Goal: Information Seeking & Learning: Learn about a topic

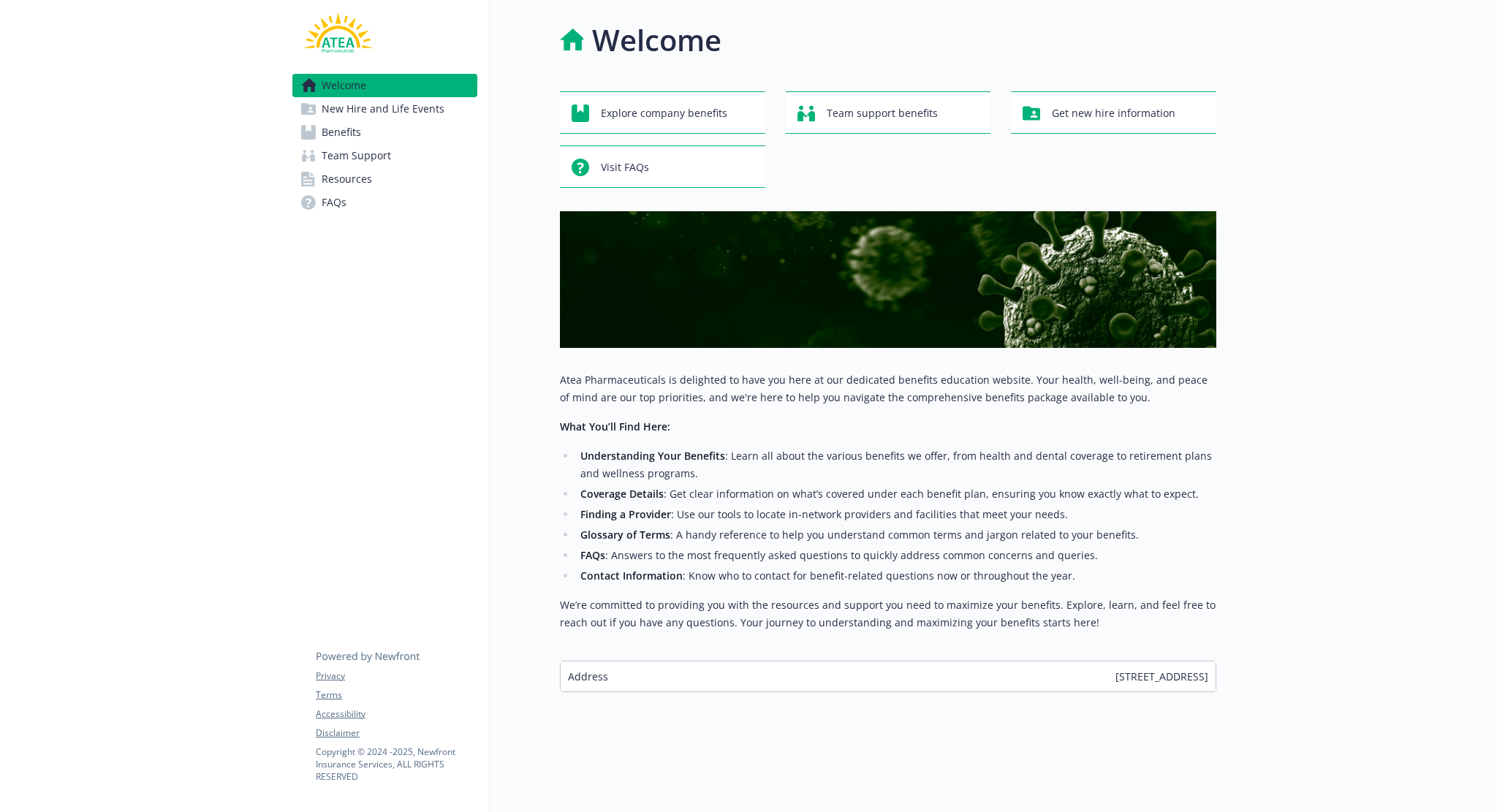
click at [334, 132] on span "Benefits" at bounding box center [341, 132] width 39 height 23
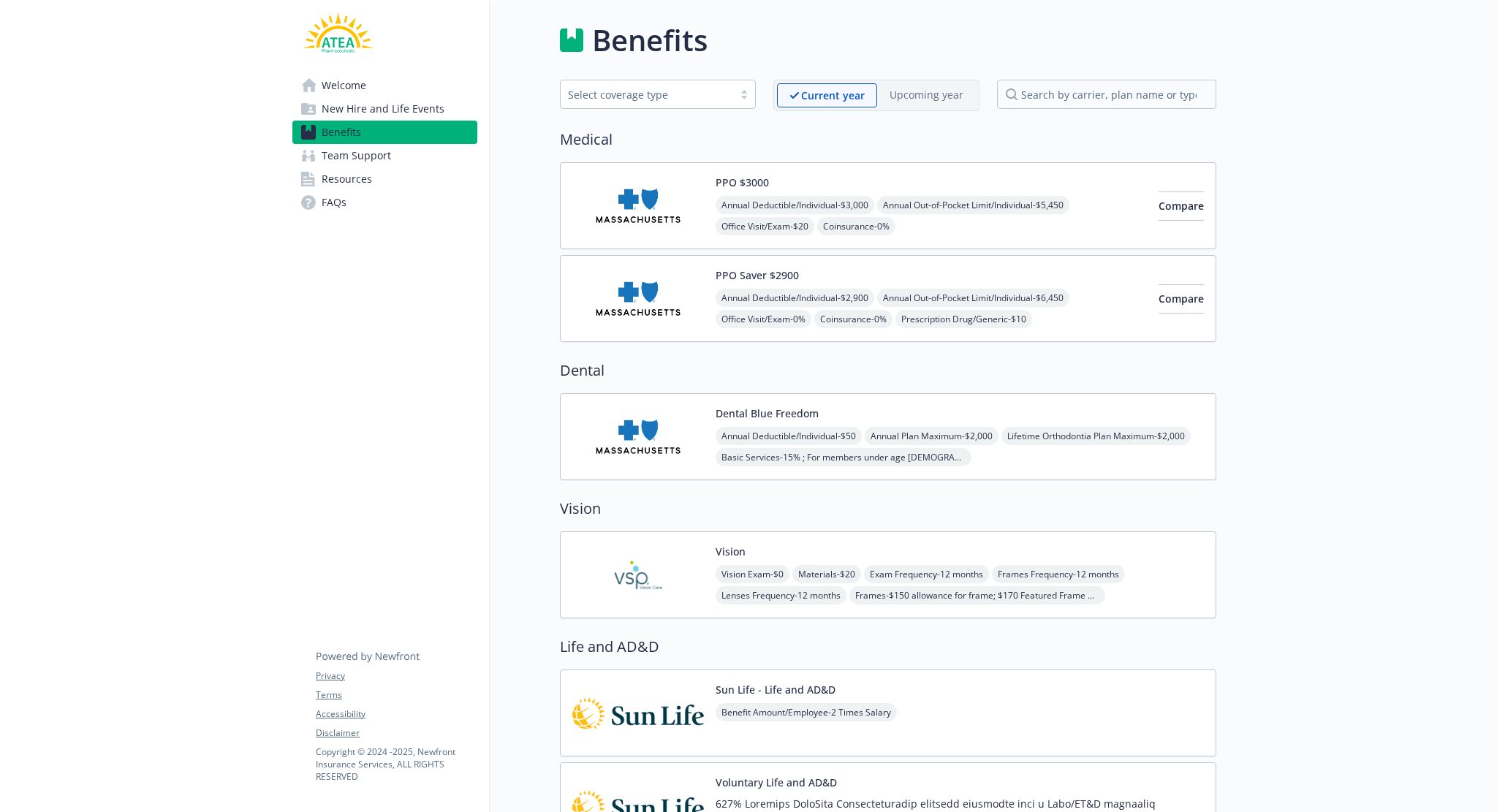
click at [656, 559] on img at bounding box center [638, 574] width 132 height 62
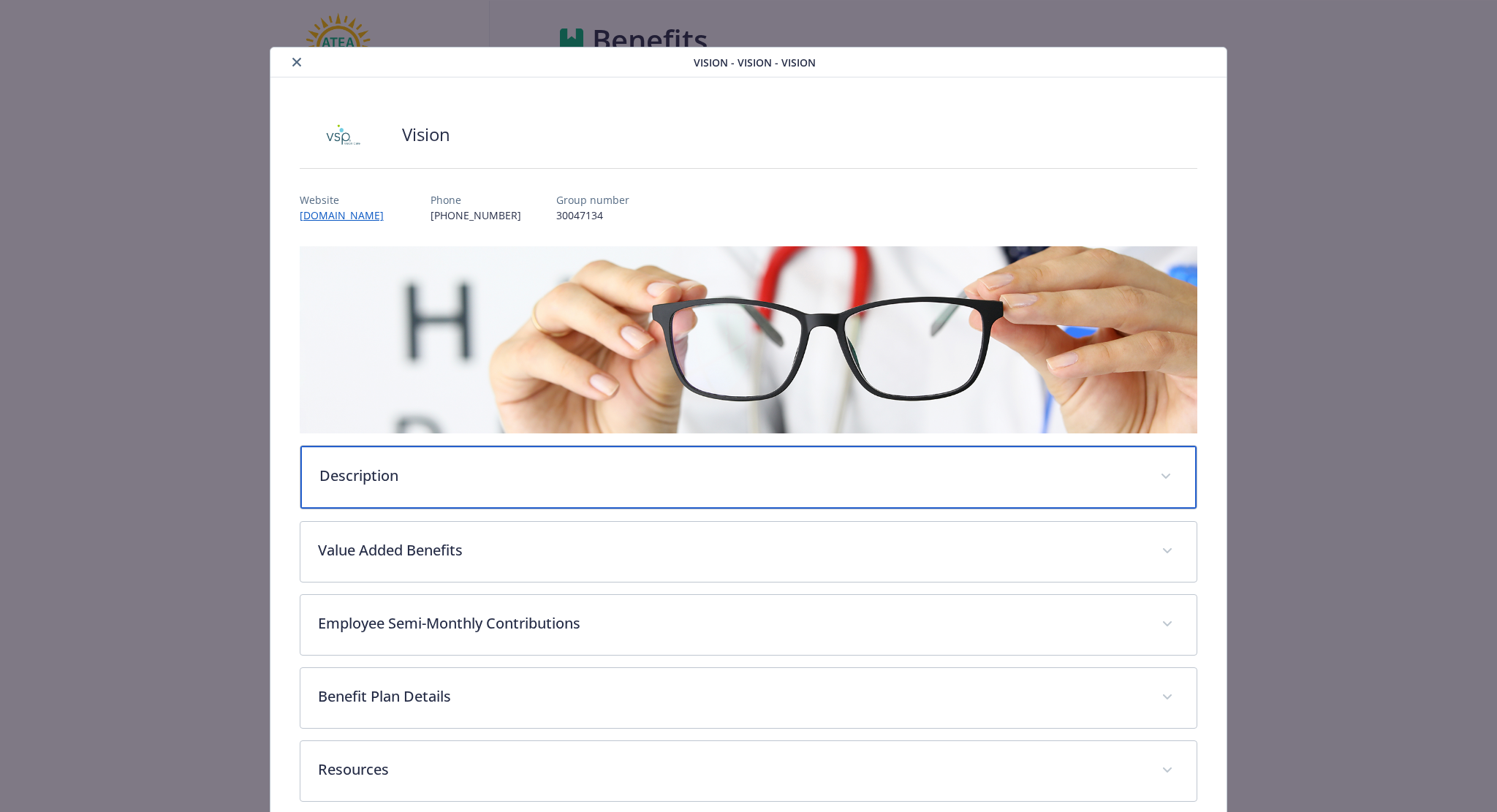
click at [541, 487] on div "Description" at bounding box center [748, 477] width 897 height 63
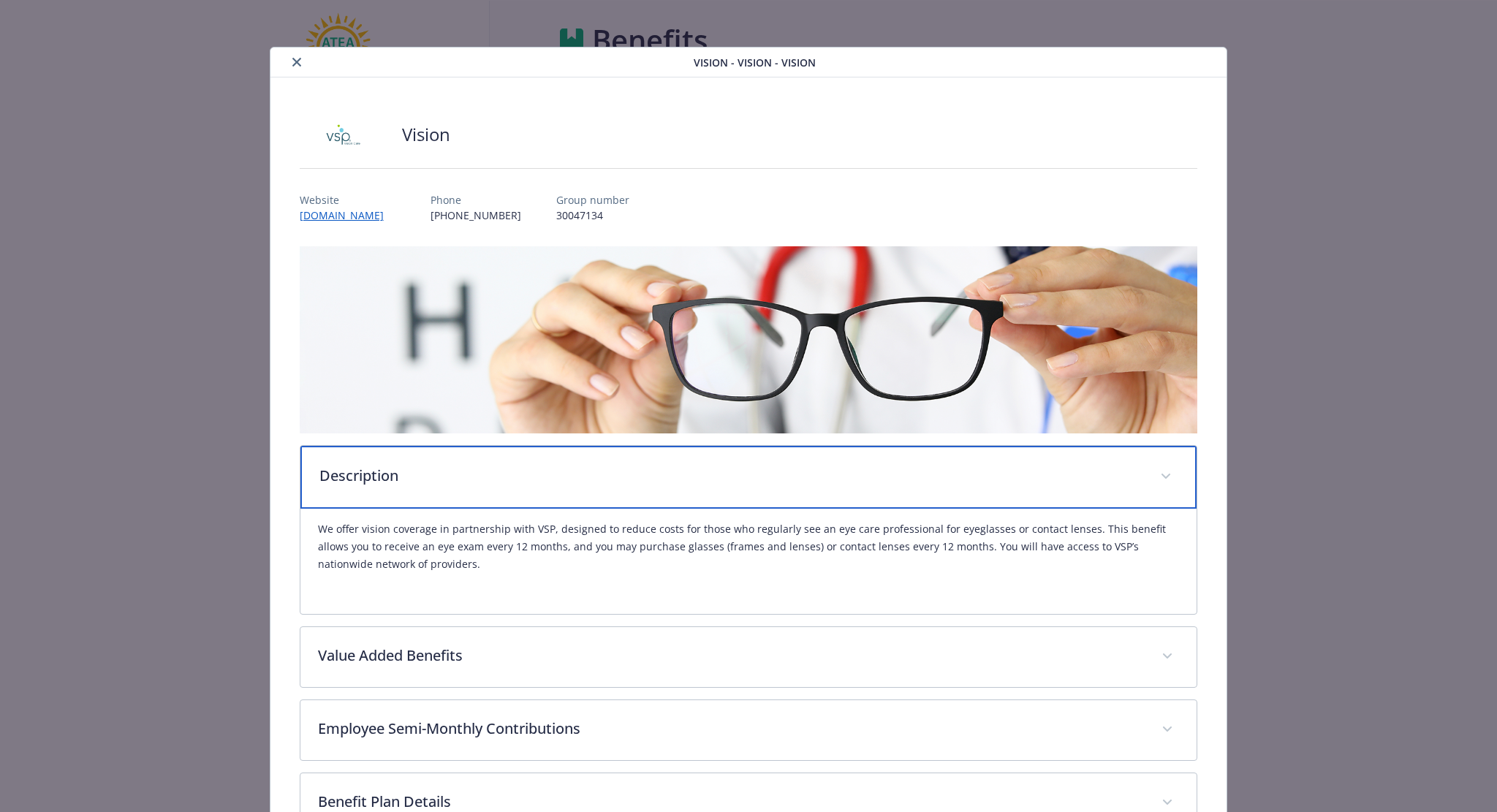
scroll to position [173, 0]
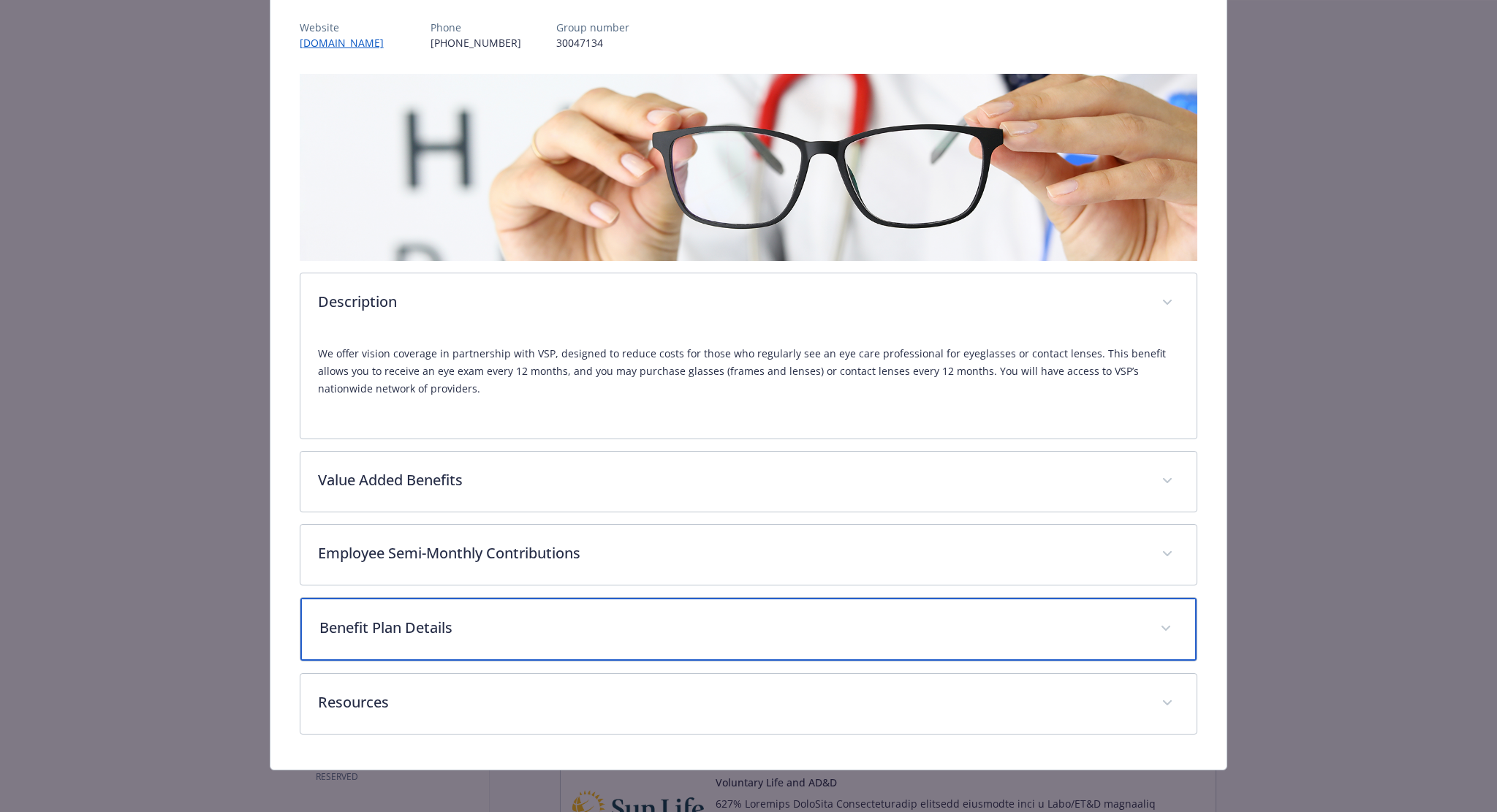
click at [493, 654] on div "Benefit Plan Details" at bounding box center [748, 629] width 897 height 63
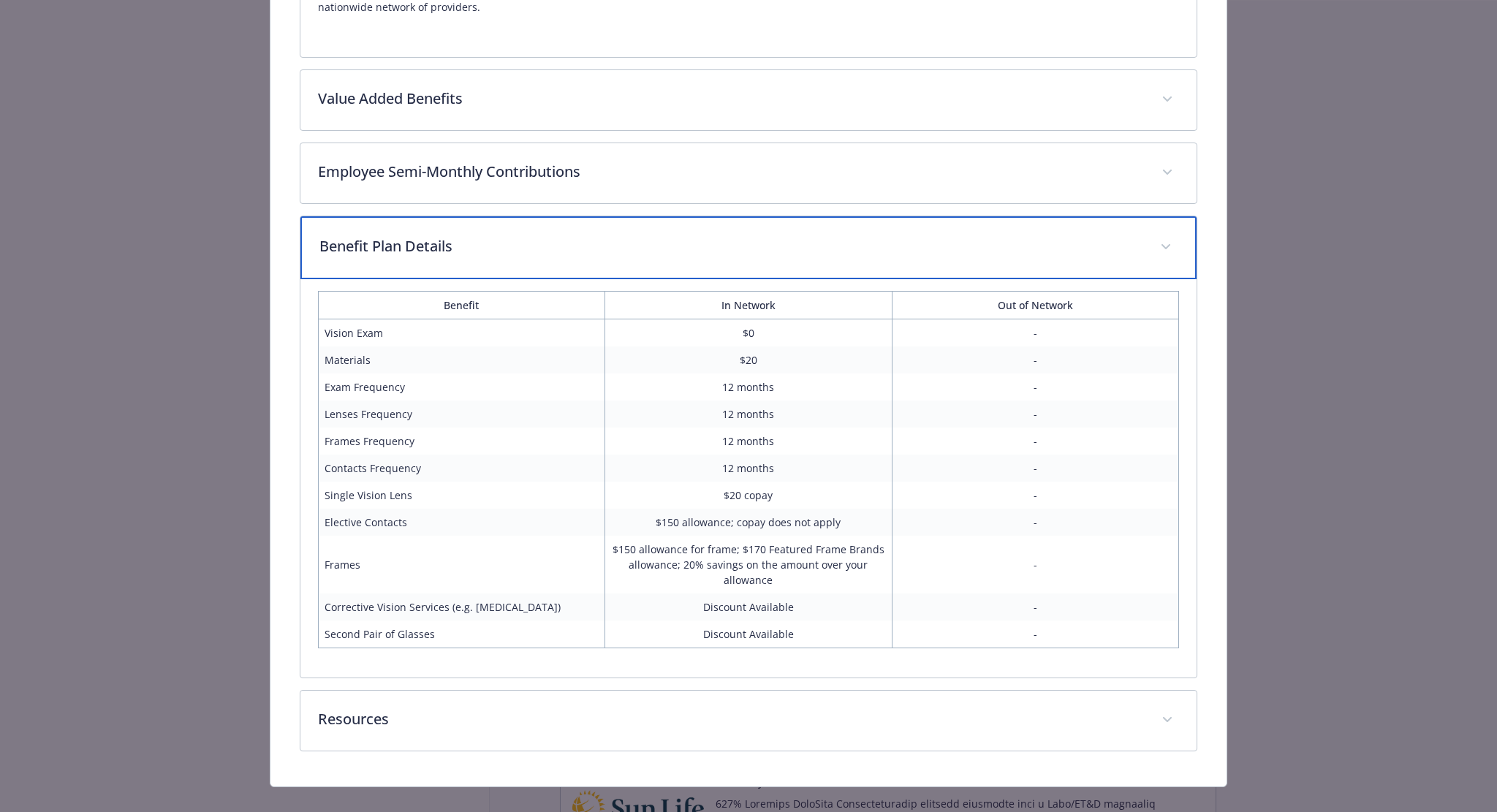
scroll to position [570, 0]
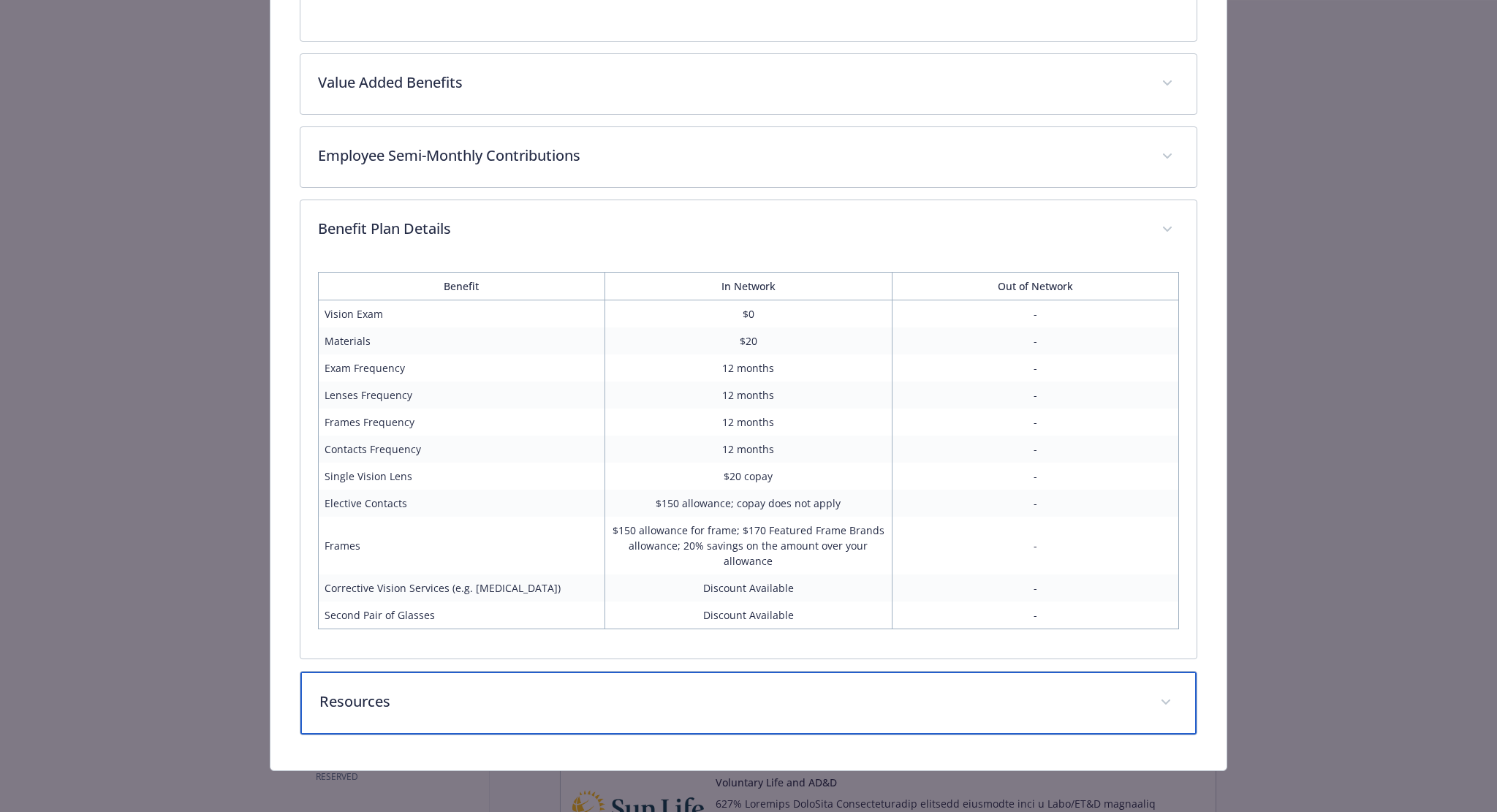
click at [429, 714] on div "Resources" at bounding box center [748, 703] width 897 height 63
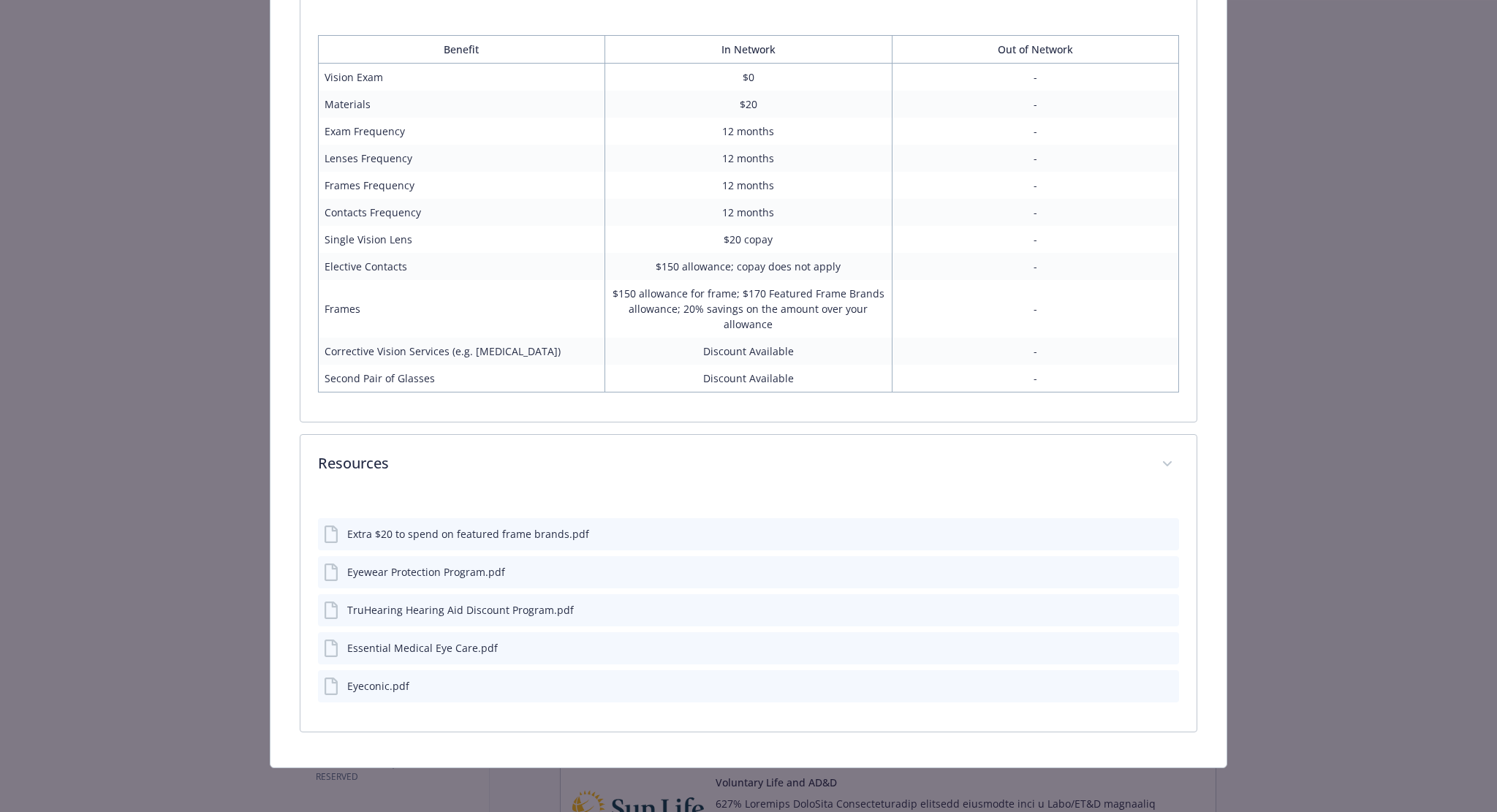
scroll to position [804, 0]
